Goal: Task Accomplishment & Management: Use online tool/utility

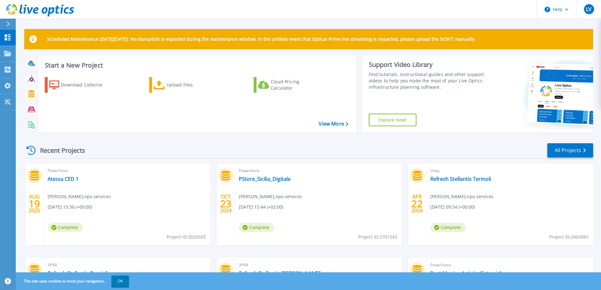
click at [10, 25] on icon at bounding box center [7, 23] width 3 height 5
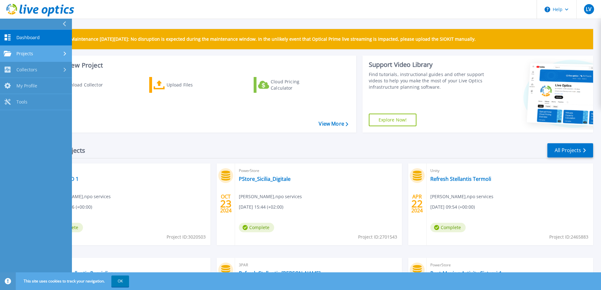
click at [57, 56] on div "Projects" at bounding box center [36, 54] width 64 height 6
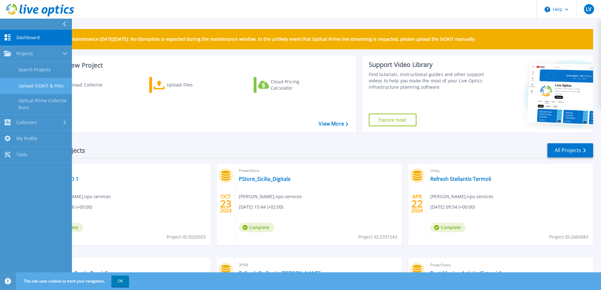
click at [50, 86] on link "Upload SIOKIT & Files" at bounding box center [36, 86] width 72 height 16
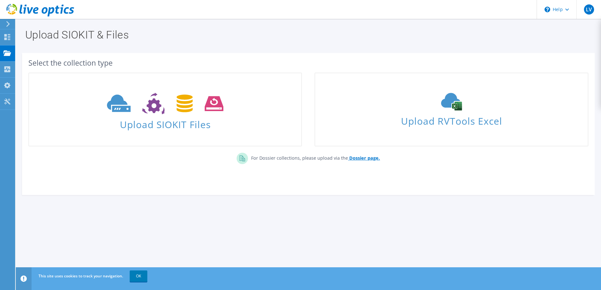
click at [364, 156] on b "Dossier page." at bounding box center [364, 158] width 31 height 6
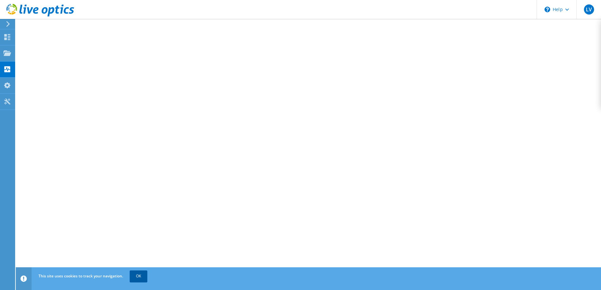
click at [138, 278] on link "OK" at bounding box center [139, 275] width 18 height 11
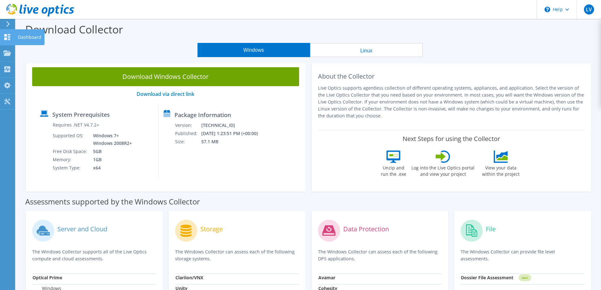
click at [5, 39] on use at bounding box center [7, 37] width 6 height 6
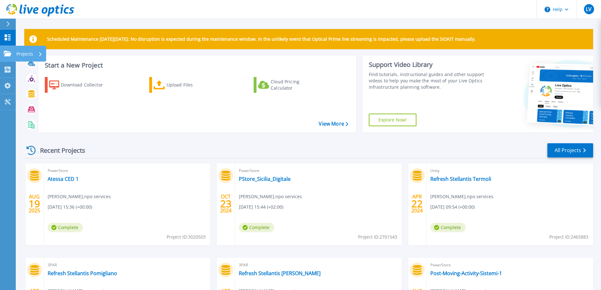
click at [26, 55] on p "Projects" at bounding box center [24, 54] width 17 height 16
click at [218, 111] on div "Download Collector Upload Files Cloud Pricing Calculator" at bounding box center [196, 100] width 313 height 57
click at [35, 52] on div "Projects" at bounding box center [29, 54] width 26 height 16
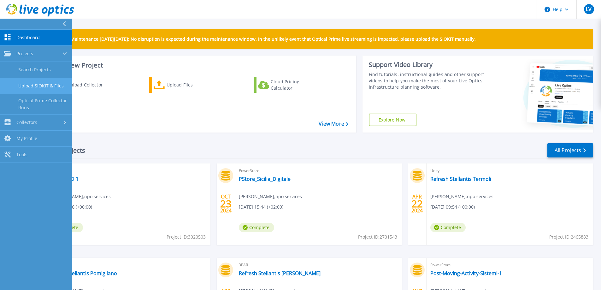
click at [40, 88] on link "Upload SIOKIT & Files" at bounding box center [36, 86] width 72 height 16
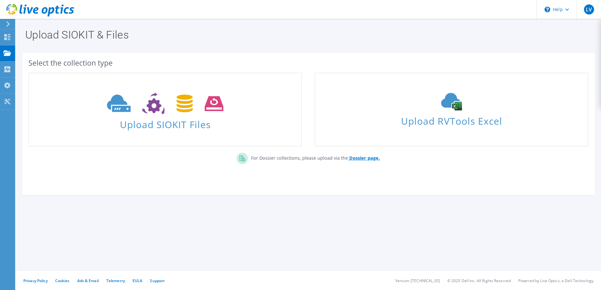
click at [362, 158] on b "Dossier page." at bounding box center [364, 158] width 31 height 6
